Goal: Find specific page/section: Find specific page/section

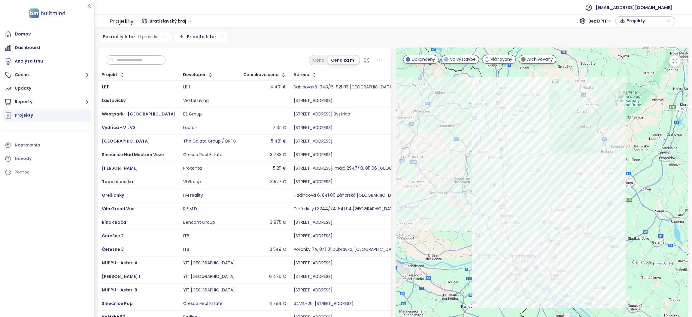
click at [17, 32] on div "Domov" at bounding box center [23, 34] width 16 height 8
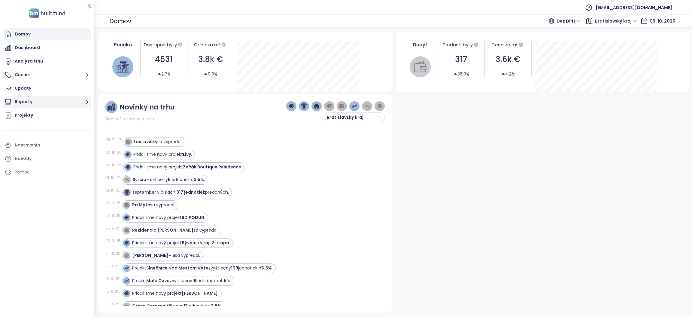
click at [86, 102] on icon "button" at bounding box center [88, 102] width 8 height 8
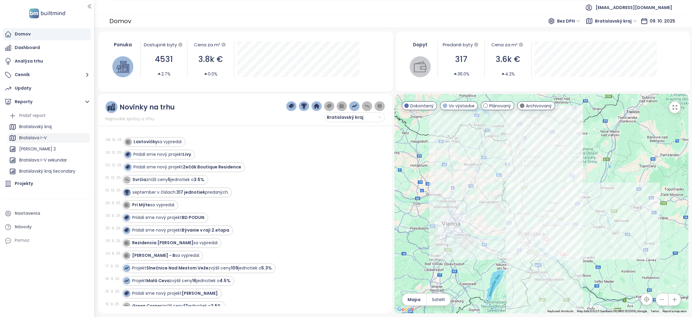
click at [42, 140] on div "Bratislava I-V" at bounding box center [32, 138] width 27 height 8
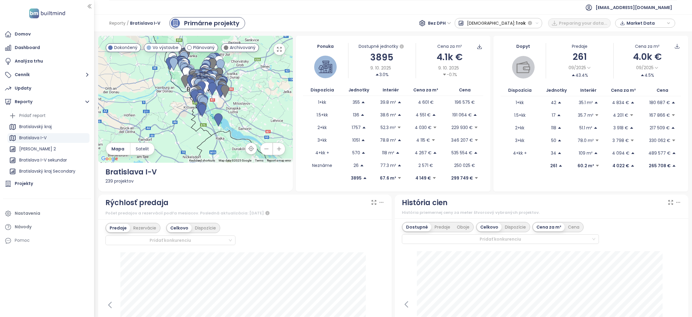
drag, startPoint x: 204, startPoint y: 83, endPoint x: 264, endPoint y: 149, distance: 89.4
click at [262, 148] on div "← Move left → Move right ↑ Move up ↓ Move down + Zoom in - Zoom out Home Jump l…" at bounding box center [195, 99] width 195 height 127
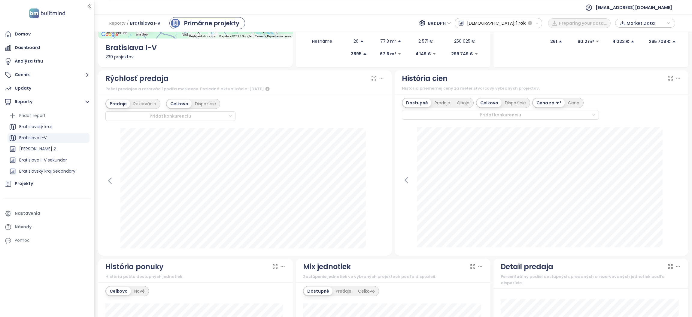
scroll to position [180, 0]
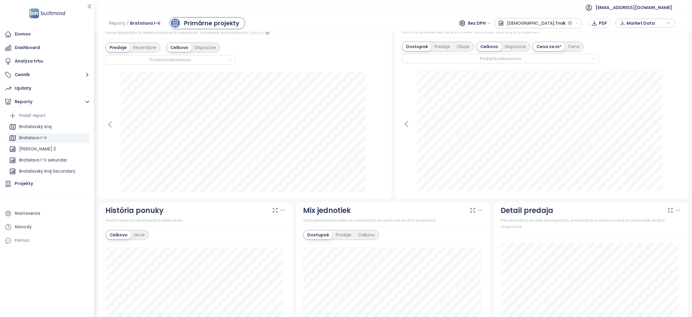
click at [24, 136] on div "Bratislava I-V" at bounding box center [32, 138] width 27 height 8
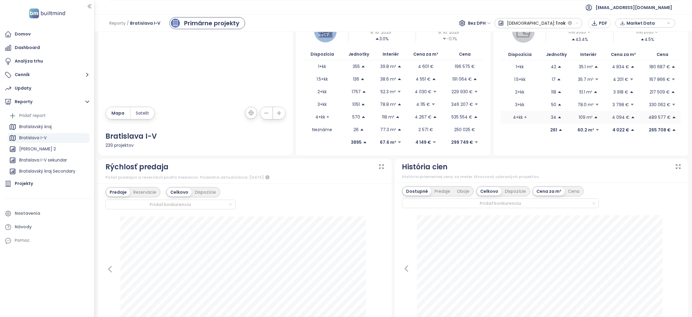
scroll to position [0, 0]
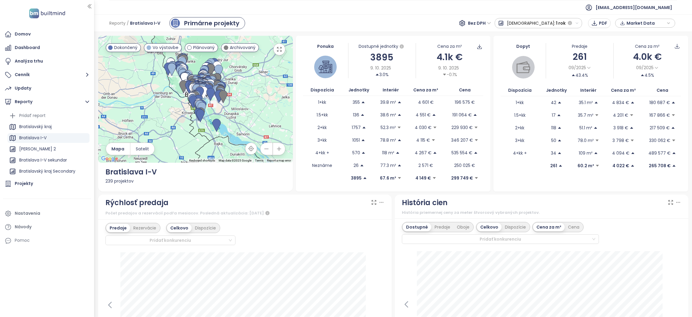
click at [558, 22] on span "1 rok" at bounding box center [561, 23] width 10 height 11
click at [548, 87] on div "Celé obdobie" at bounding box center [521, 88] width 53 height 11
